Goal: Find specific page/section: Find specific page/section

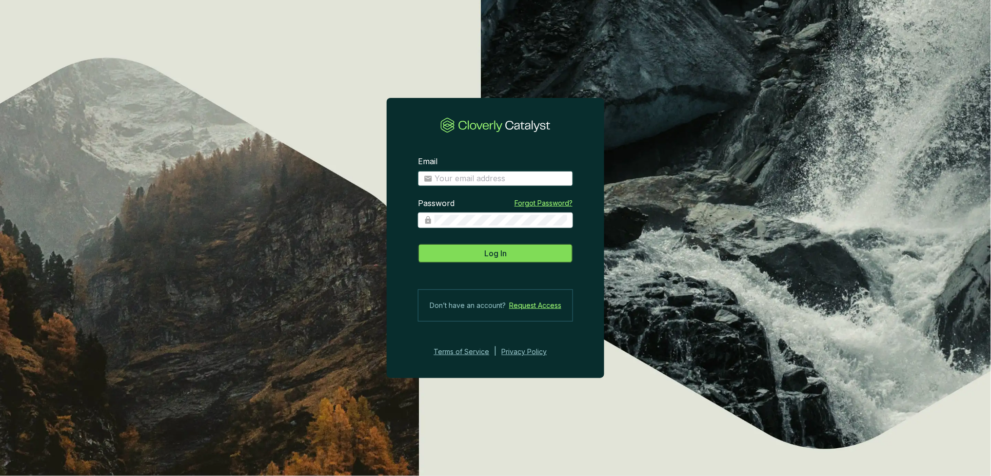
type input "[EMAIL_ADDRESS][DOMAIN_NAME]"
click at [489, 244] on button "Log In" at bounding box center [495, 254] width 155 height 20
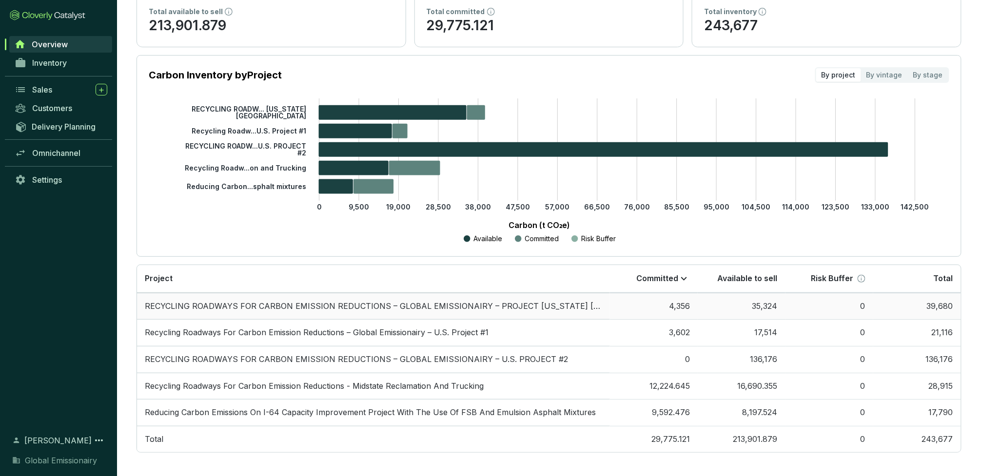
scroll to position [97, 0]
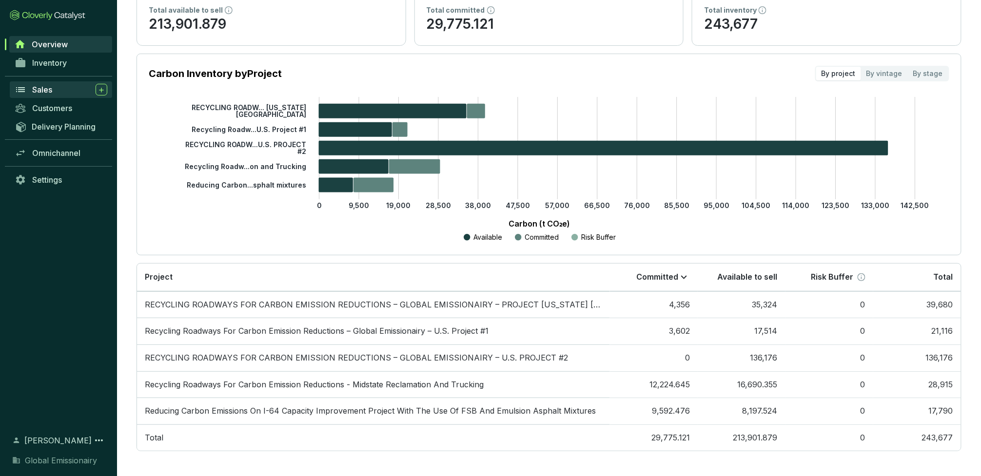
click at [39, 89] on span "Sales" at bounding box center [42, 90] width 20 height 10
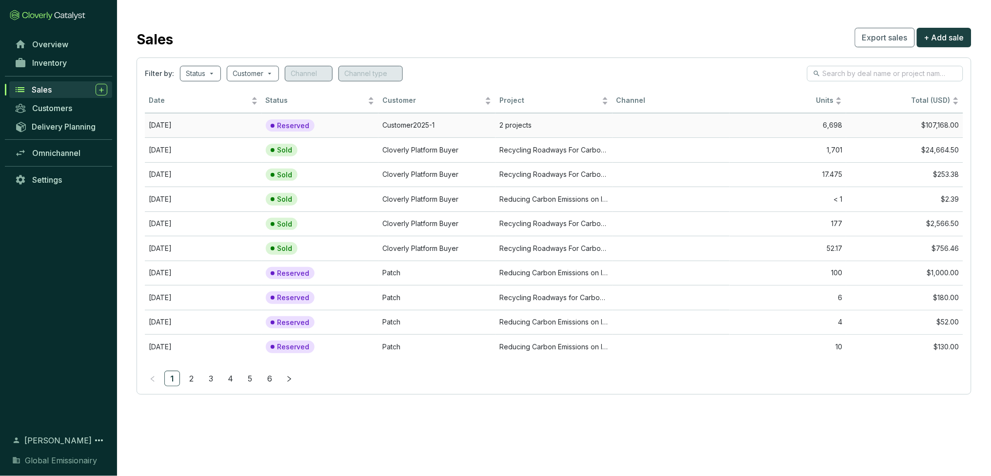
click at [513, 127] on td "2 projects" at bounding box center [553, 125] width 117 height 25
